Goal: Manage account settings

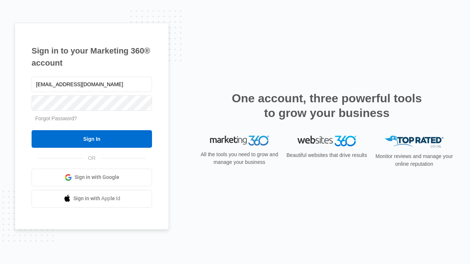
type input "[EMAIL_ADDRESS][DOMAIN_NAME]"
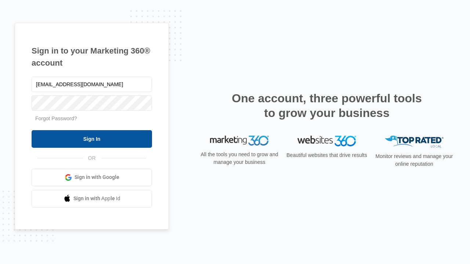
click at [92, 139] on input "Sign In" at bounding box center [92, 139] width 120 height 18
